Goal: Transaction & Acquisition: Purchase product/service

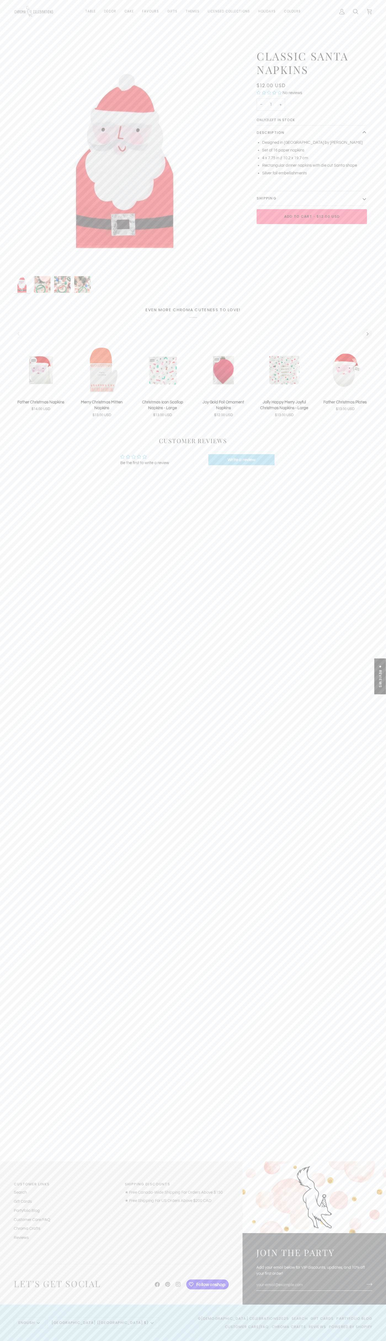
click at [312, 217] on span "•" at bounding box center [314, 217] width 5 height 6
click at [370, 12] on icon at bounding box center [370, 12] width 6 height 6
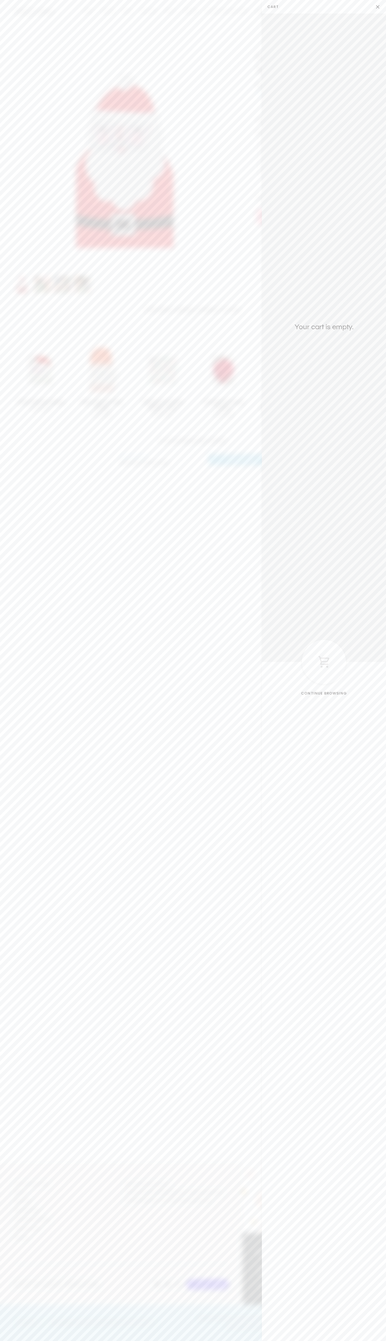
click at [379, 7] on button "Close" at bounding box center [379, 7] width 14 height 14
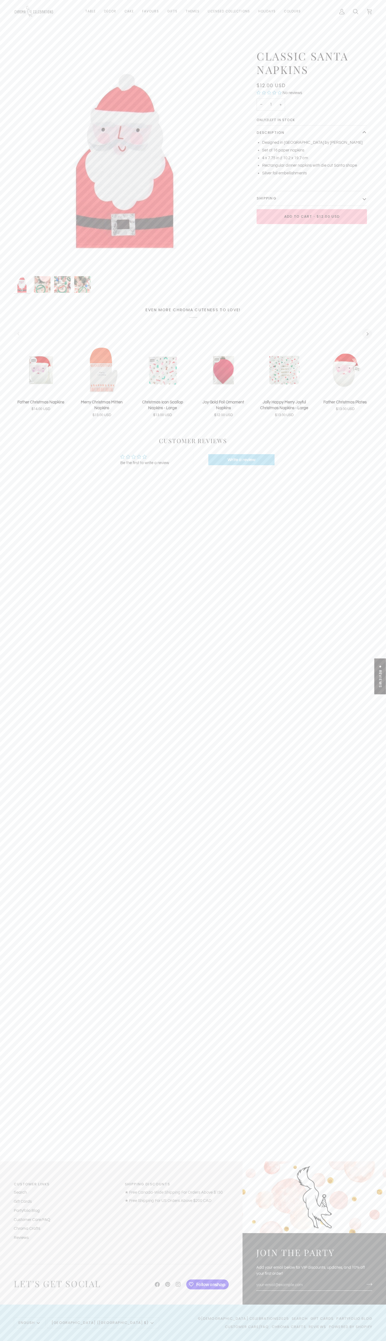
click at [49, 4] on div at bounding box center [34, 11] width 41 height 23
click at [359, 796] on main "Zoom Zoom Zoom" at bounding box center [193, 602] width 386 height 1119
click at [360, 1341] on html "Skip to content Cart $0.00 (0) Table Plates Cups Cutlery Napkins Straws & Stir …" at bounding box center [193, 670] width 386 height 1341
click at [14, 1081] on main "Zoom Zoom Zoom" at bounding box center [193, 602] width 386 height 1119
click at [367, 334] on icon "Next" at bounding box center [368, 334] width 4 height 4
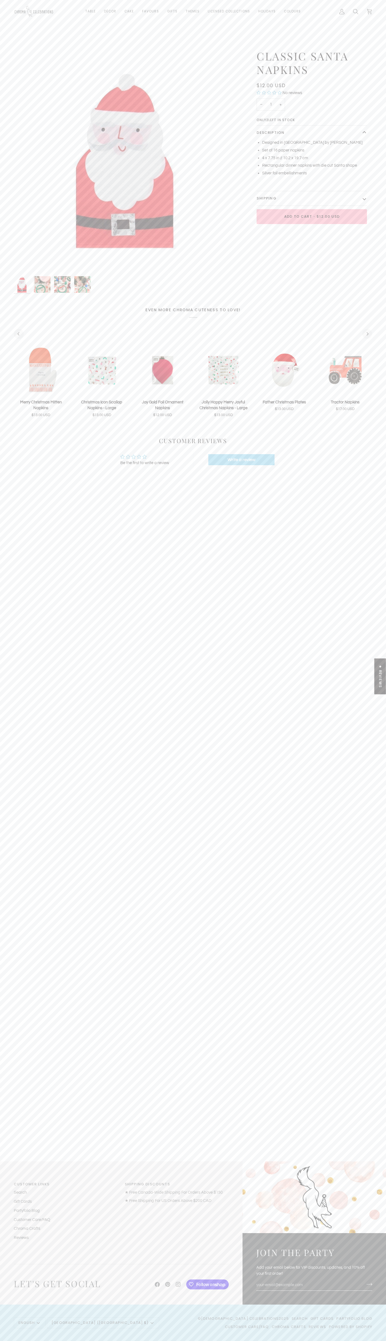
click at [367, 334] on icon "Next" at bounding box center [368, 334] width 4 height 4
click at [69, 13] on div at bounding box center [47, 11] width 67 height 23
click at [372, 20] on link "Cart $0.00 (0)" at bounding box center [370, 11] width 14 height 23
click at [255, 1341] on html "Skip to content Cart $0.00 (0) Table Plates Cups Cutlery Napkins Straws & Stir …" at bounding box center [193, 670] width 386 height 1341
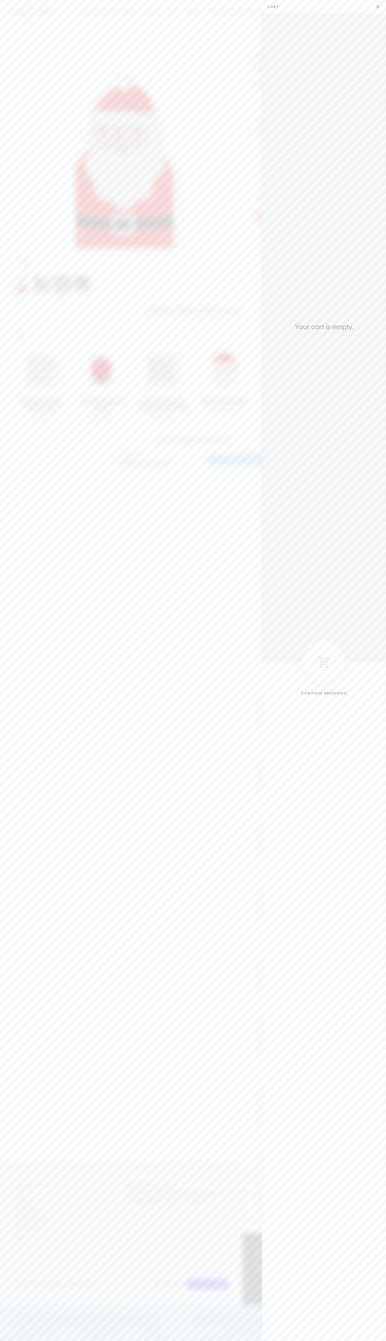
click at [27, 56] on img "Vintage Santa Napkins" at bounding box center [126, 161] width 224 height 224
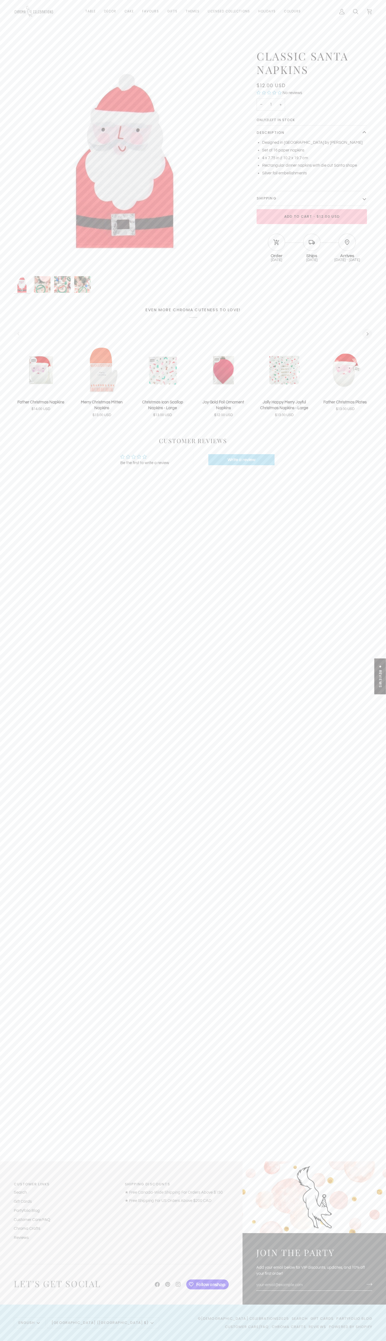
click at [367, 334] on icon "Next" at bounding box center [368, 334] width 4 height 4
click at [55, 27] on div at bounding box center [193, 33] width 386 height 20
click at [374, 1322] on div "Language English English English français Español Currency United States (US $)…" at bounding box center [193, 1323] width 386 height 36
click at [36, 1341] on html "Skip to content Cart $0.00 (0) Table Plates Cups Cutlery Napkins Straws & Stir …" at bounding box center [193, 670] width 386 height 1341
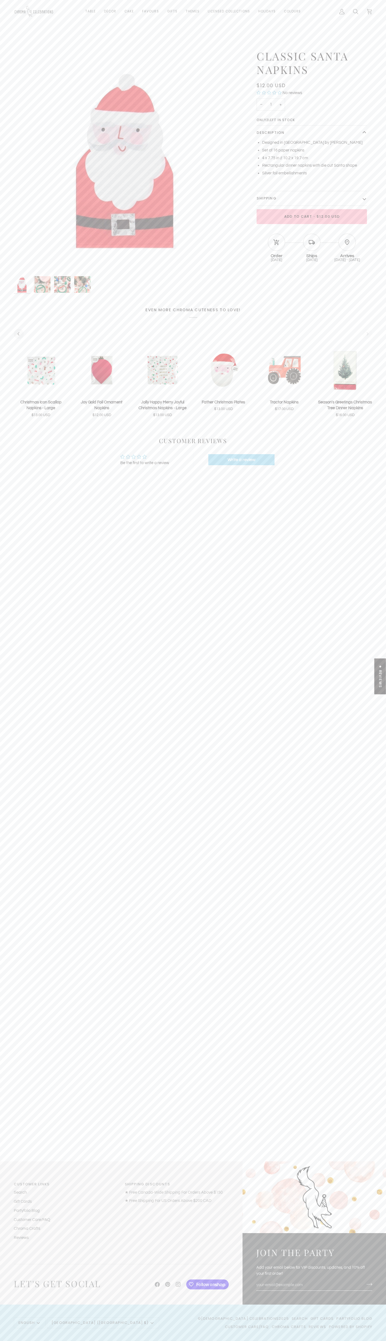
click at [4, 935] on main "Zoom Zoom Zoom" at bounding box center [193, 602] width 386 height 1119
click at [367, 334] on icon "Next" at bounding box center [368, 334] width 4 height 4
click at [278, 120] on span "Only 2 left in stock" at bounding box center [278, 120] width 42 height 3
click at [312, 158] on li "4 x 7.75 in // 10.2 x 19.7 cm" at bounding box center [314, 158] width 105 height 6
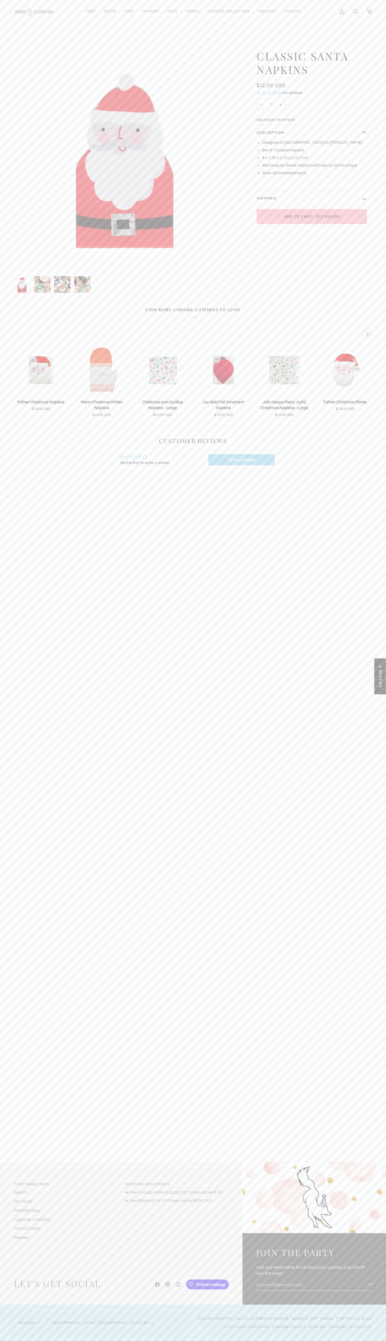
click at [315, 143] on li "Designed in [GEOGRAPHIC_DATA] by [PERSON_NAME]" at bounding box center [314, 143] width 105 height 6
click at [312, 198] on button "Shipping" at bounding box center [312, 198] width 110 height 14
click at [315, 168] on li "Flat Rate Canadian Shipping is $9.99, with free shipping available for all dome…" at bounding box center [314, 172] width 105 height 18
click at [312, 244] on span "•" at bounding box center [314, 247] width 5 height 6
click at [22, 285] on img "Vintage Santa Napkins" at bounding box center [22, 284] width 17 height 17
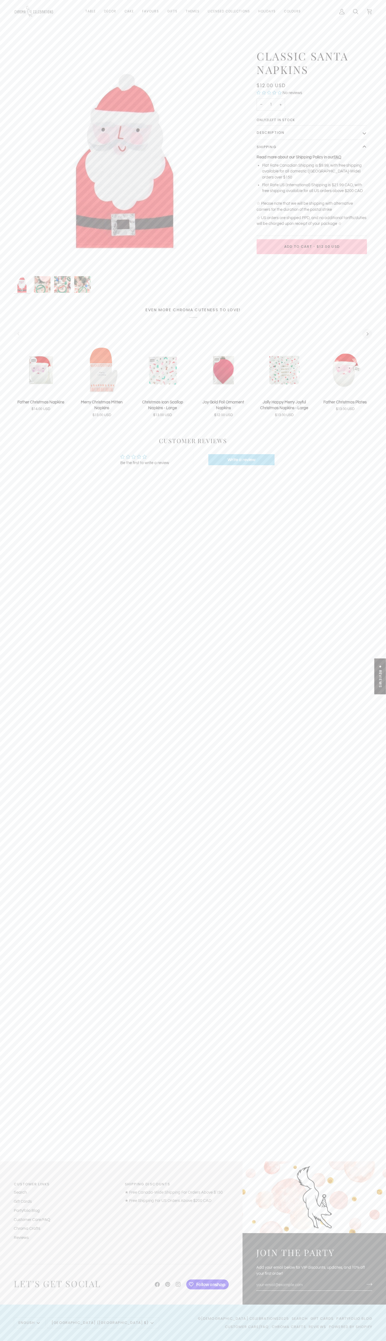
click at [126, 287] on div at bounding box center [126, 286] width 224 height 21
click at [193, 382] on div "Add to cart Joy Gold Foil Ornament Napkins Joy Gold Foil Ornament Napkins $12.0…" at bounding box center [223, 382] width 61 height 73
click at [284, 370] on img "Jolly Happy Merry Joyful Christmas Napkins - Large" at bounding box center [284, 370] width 54 height 49
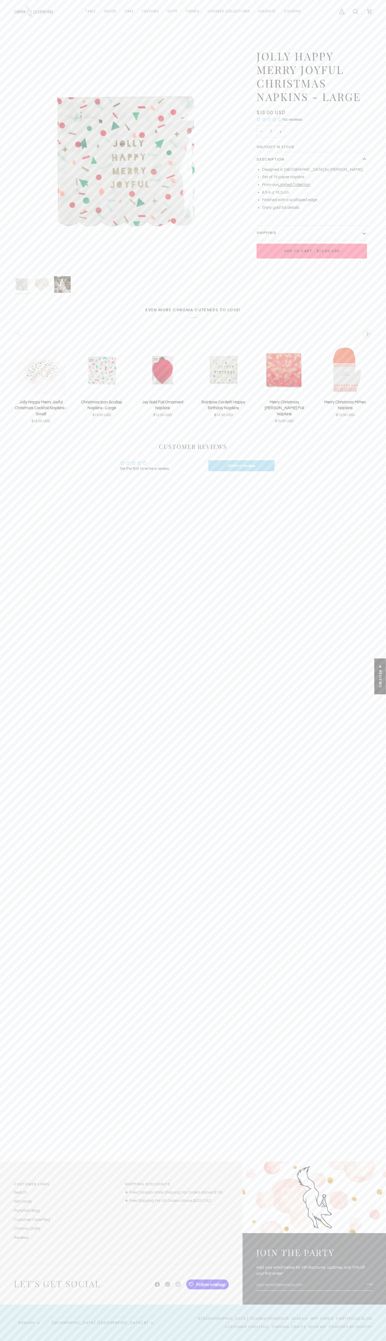
click at [312, 251] on span "•" at bounding box center [314, 251] width 5 height 6
click at [370, 12] on icon at bounding box center [370, 12] width 6 height 6
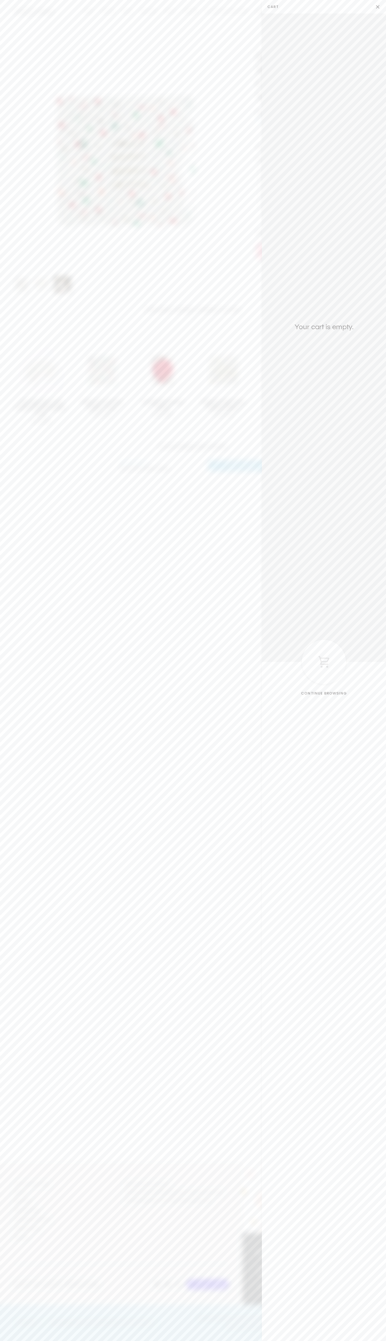
click at [379, 7] on button "Close" at bounding box center [379, 7] width 14 height 14
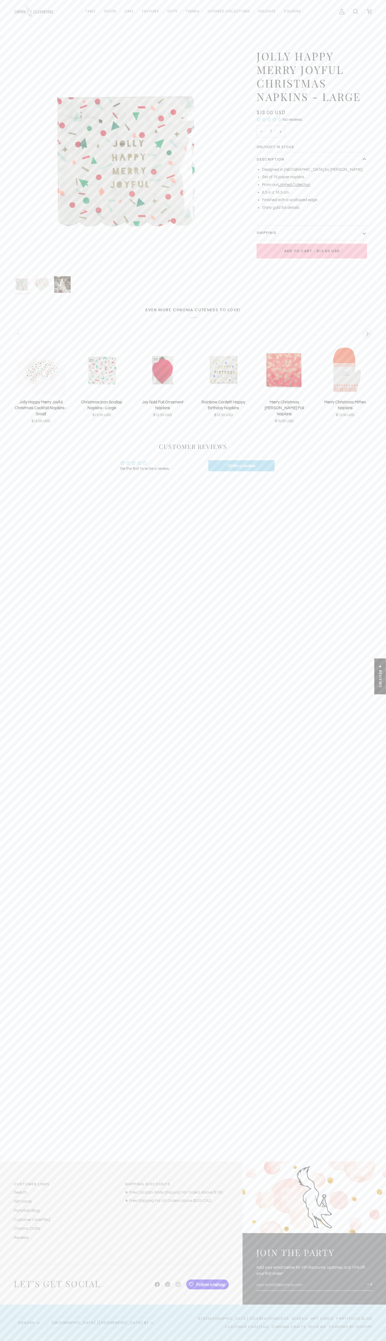
click at [18, 2] on div at bounding box center [34, 11] width 41 height 23
click at [366, 210] on li "Shiny gold foil details" at bounding box center [314, 208] width 105 height 6
click at [347, 1341] on html "Skip to content Cart $0.00 (0) Table Plates Cups Cutlery Napkins Straws & Stir …" at bounding box center [193, 670] width 386 height 1341
click at [17, 374] on img "Jolly Happy Merry Joyful Christmas Cocktail Napkins - Small" at bounding box center [41, 370] width 54 height 49
click at [367, 334] on icon "Next" at bounding box center [368, 334] width 4 height 4
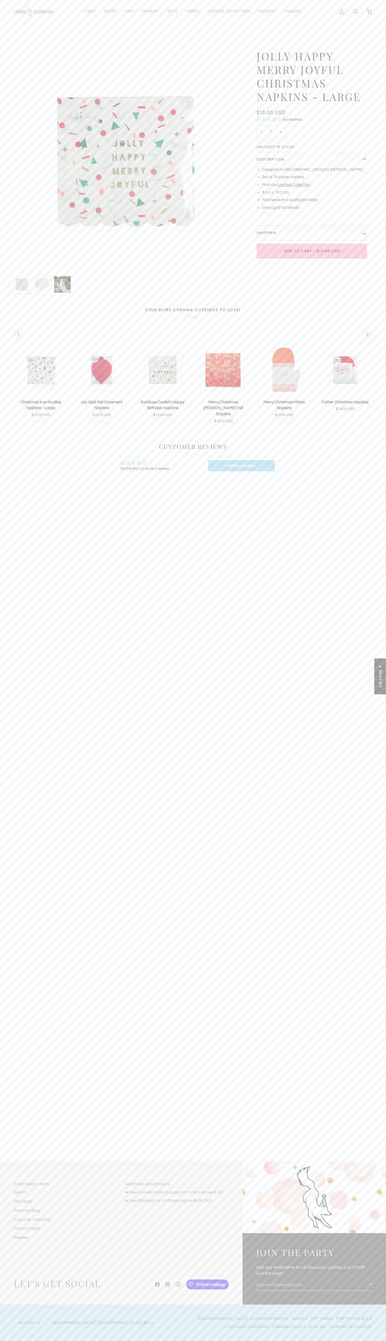
click at [367, 334] on icon "Next" at bounding box center [368, 334] width 4 height 4
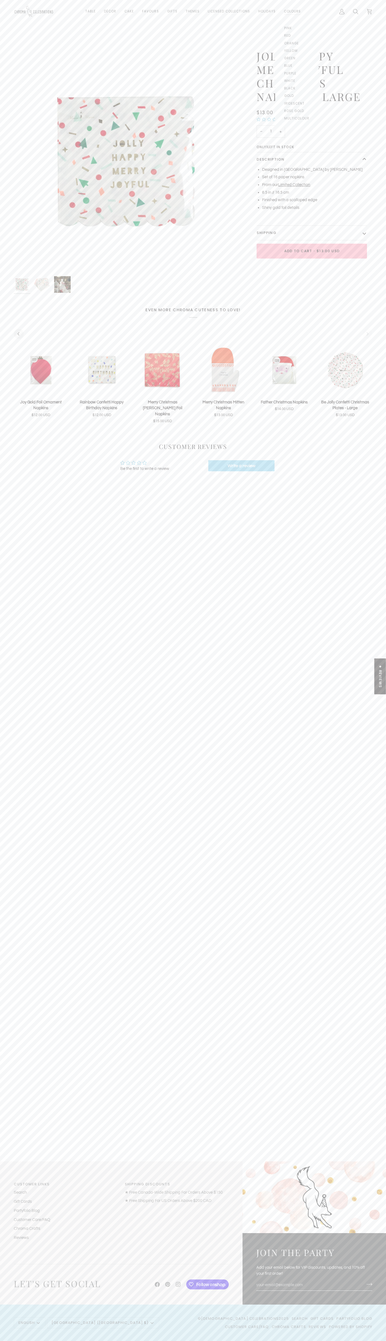
click at [283, 2] on link "Colours" at bounding box center [292, 11] width 25 height 23
click at [380, 1195] on img at bounding box center [315, 1198] width 144 height 72
click at [278, 1341] on html "Skip to content Cart $0.00 (0) Table Plates Cups Cutlery Napkins Straws & Stir …" at bounding box center [193, 670] width 386 height 1341
click at [16, 1242] on div "Customer Links Links Search Gift Cards Partyfolio Blog Customer Care/FAQ Chroma…" at bounding box center [65, 1213] width 111 height 62
click at [367, 334] on icon "Next" at bounding box center [368, 334] width 4 height 4
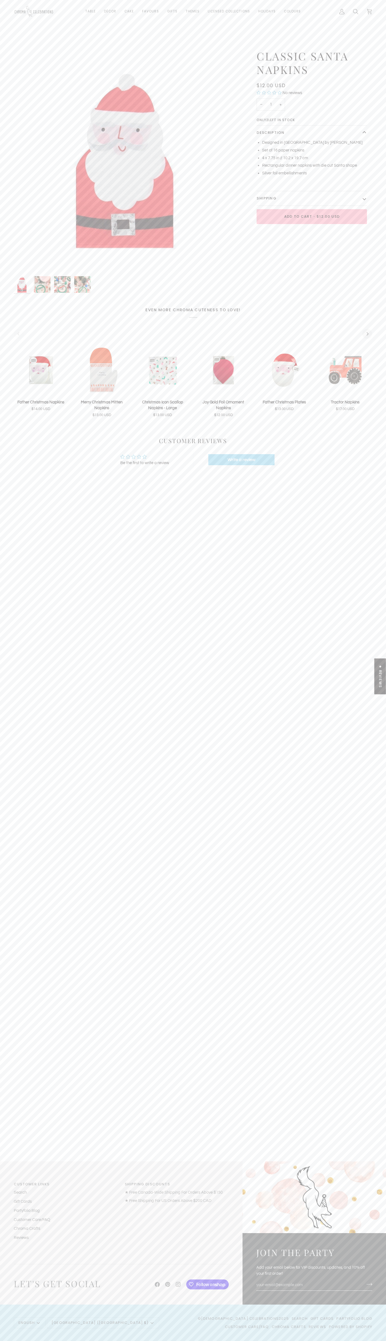
click at [370, 12] on icon at bounding box center [370, 12] width 6 height 6
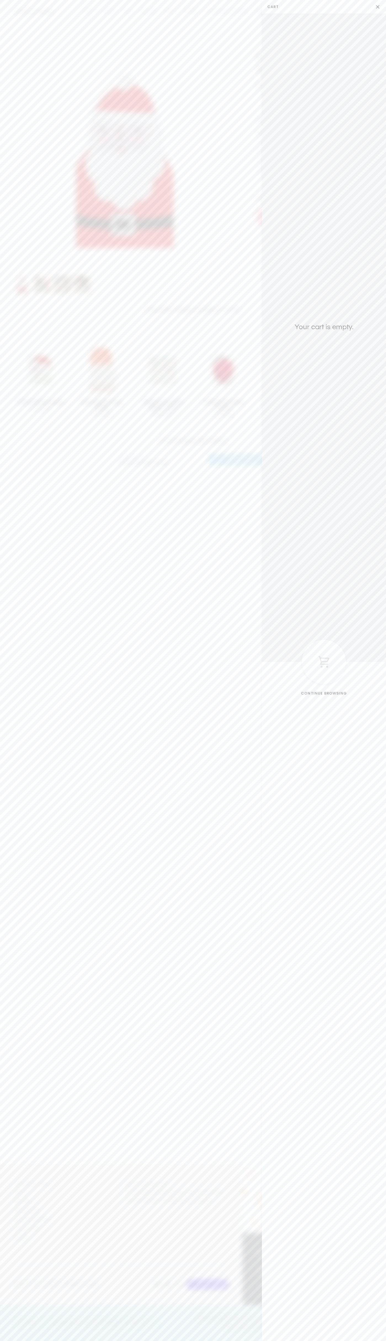
click at [379, 7] on button "Close" at bounding box center [379, 7] width 14 height 14
